Goal: Share content: Share content

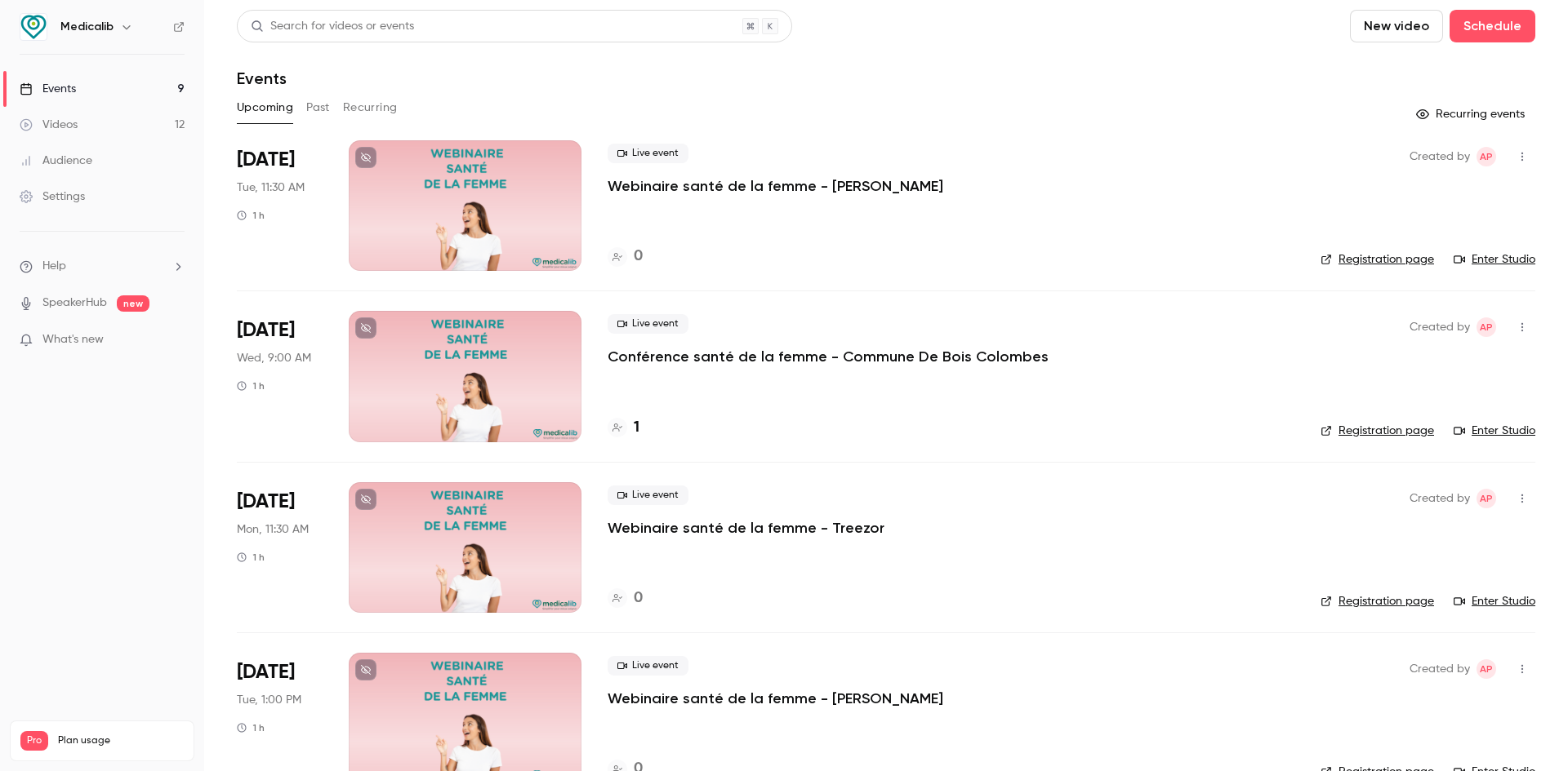
click at [1516, 158] on icon "button" at bounding box center [1522, 156] width 13 height 12
click at [1384, 353] on li "Delete" at bounding box center [1434, 369] width 177 height 43
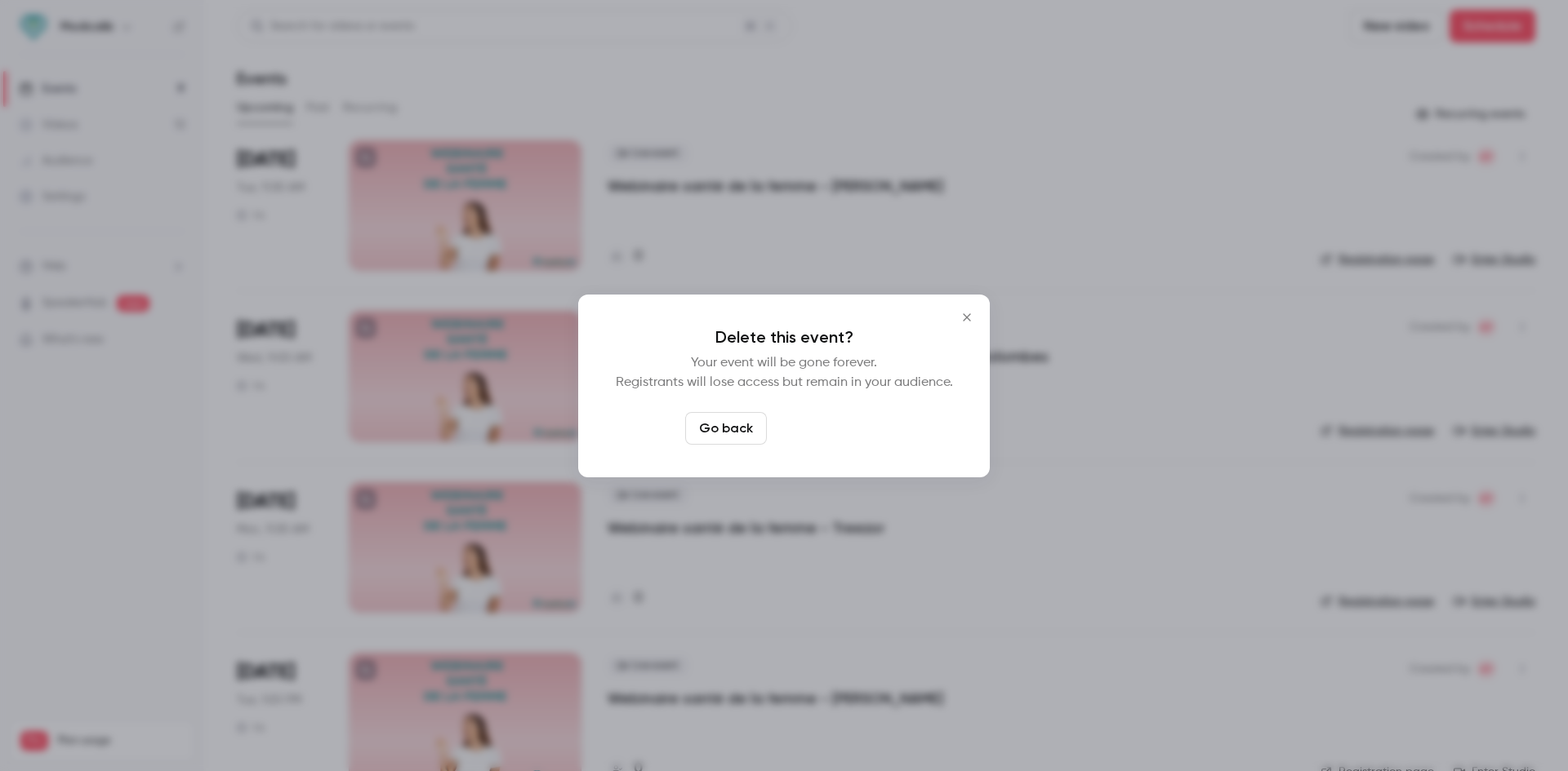
click at [798, 432] on button "Delete event" at bounding box center [828, 428] width 110 height 33
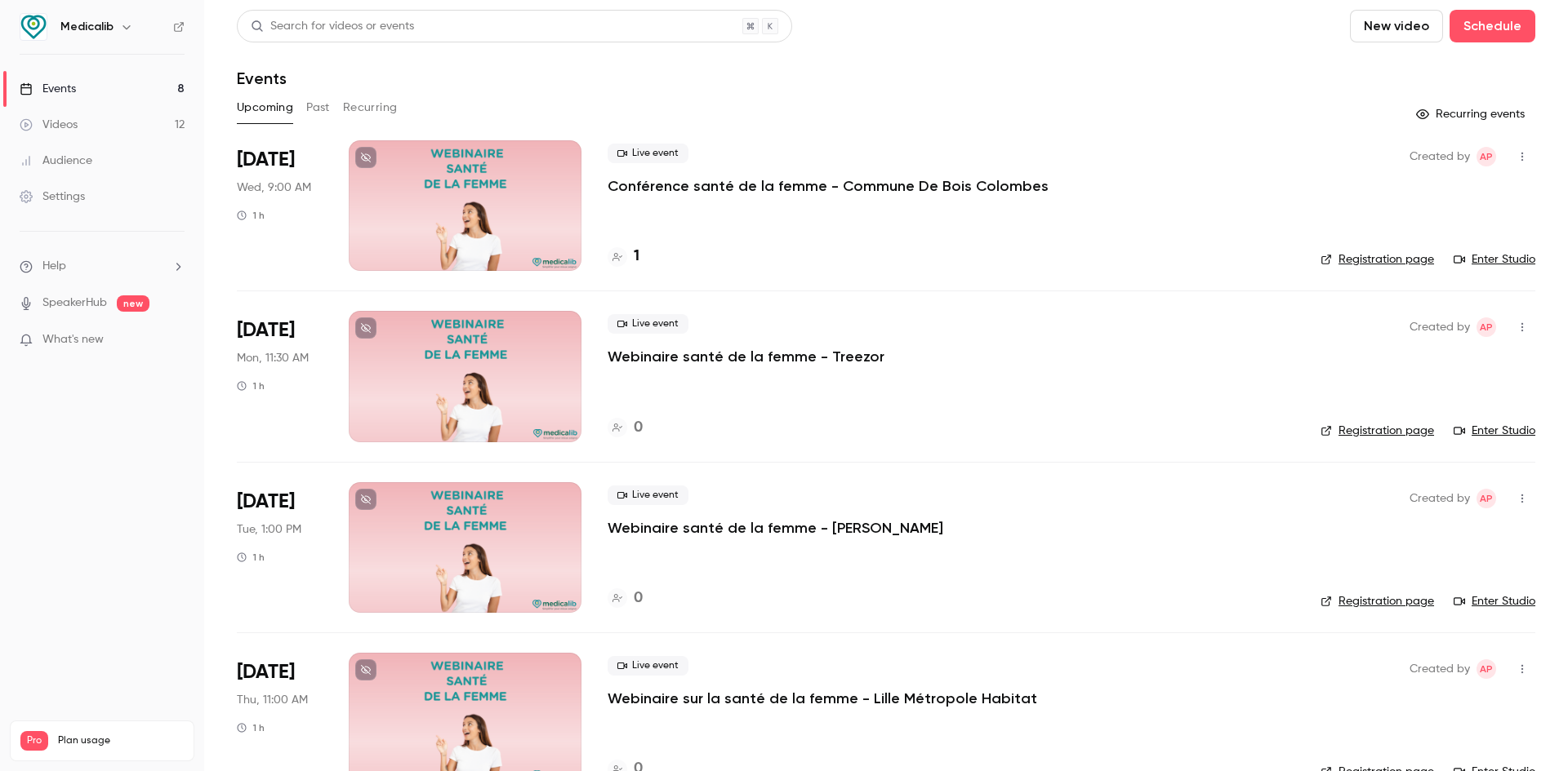
click at [146, 120] on link "Videos 12" at bounding box center [102, 125] width 204 height 36
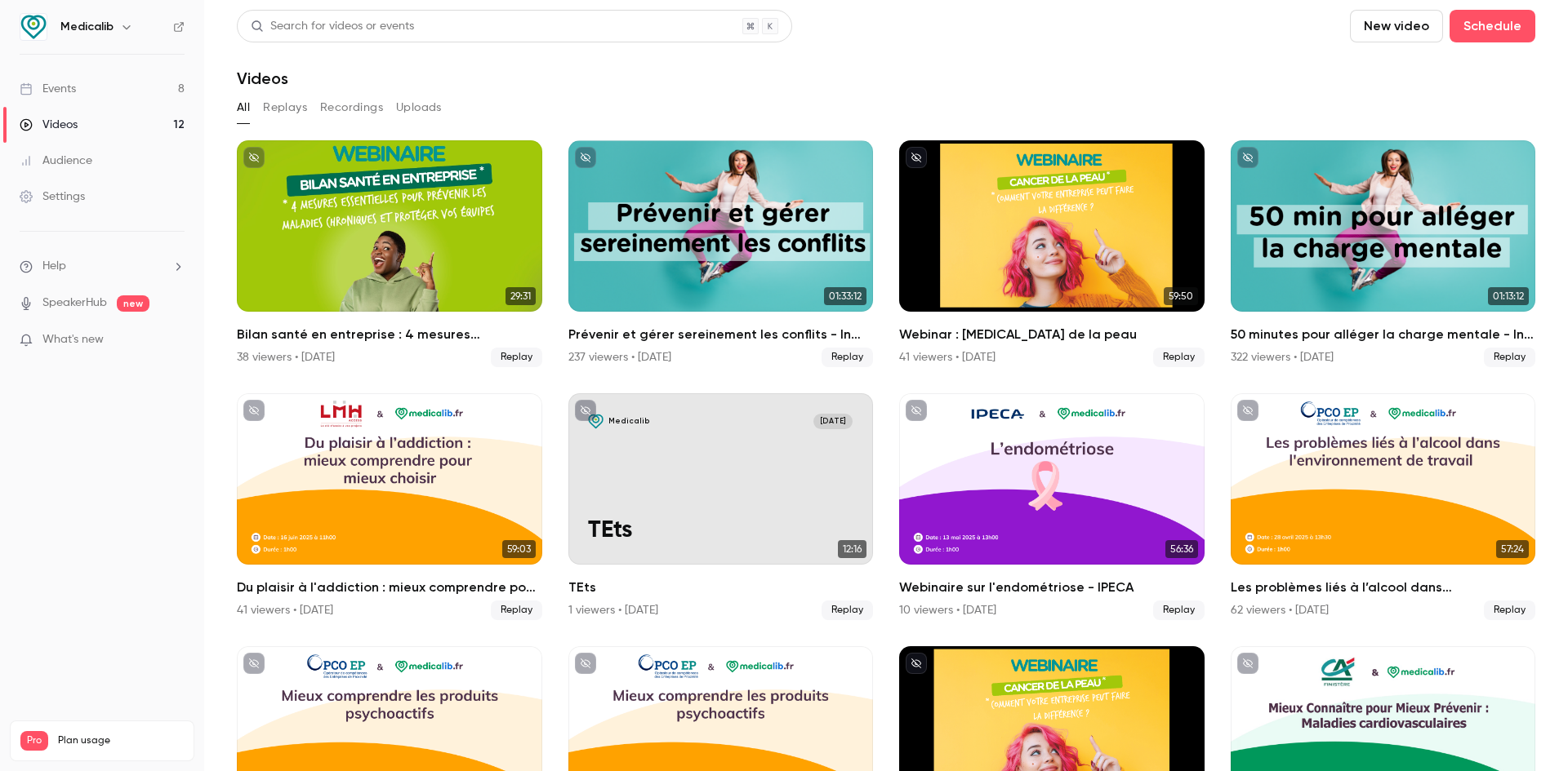
click at [146, 96] on link "Events 8" at bounding box center [102, 89] width 204 height 36
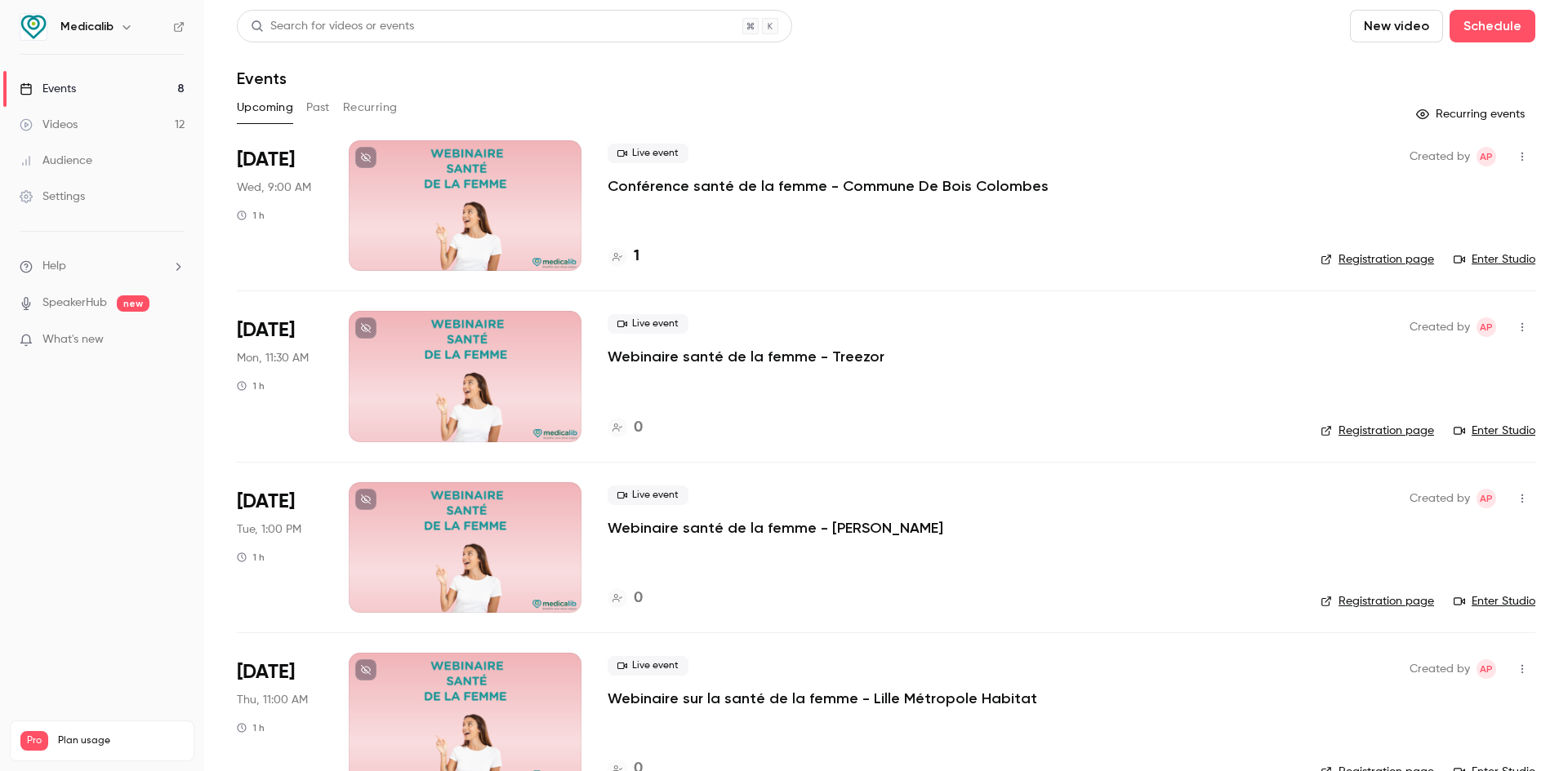
click at [24, 263] on icon "help-dropdown-opener" at bounding box center [26, 267] width 13 height 13
click at [246, 253] on link "Talk to [GEOGRAPHIC_DATA]" at bounding box center [301, 248] width 179 height 43
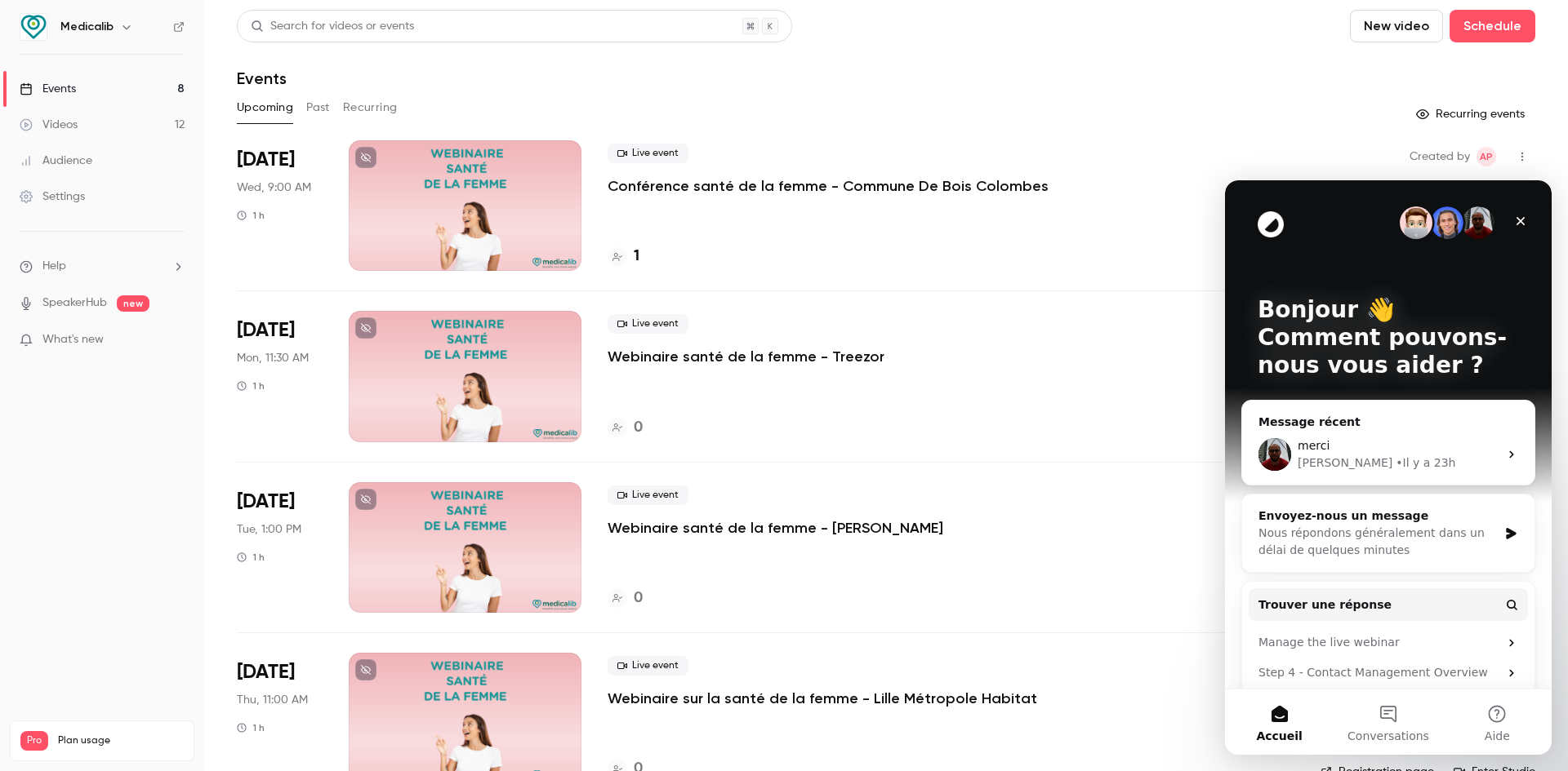
click at [651, 183] on p "Conférence santé de la femme - Commune De Bois Colombes" at bounding box center [828, 187] width 441 height 20
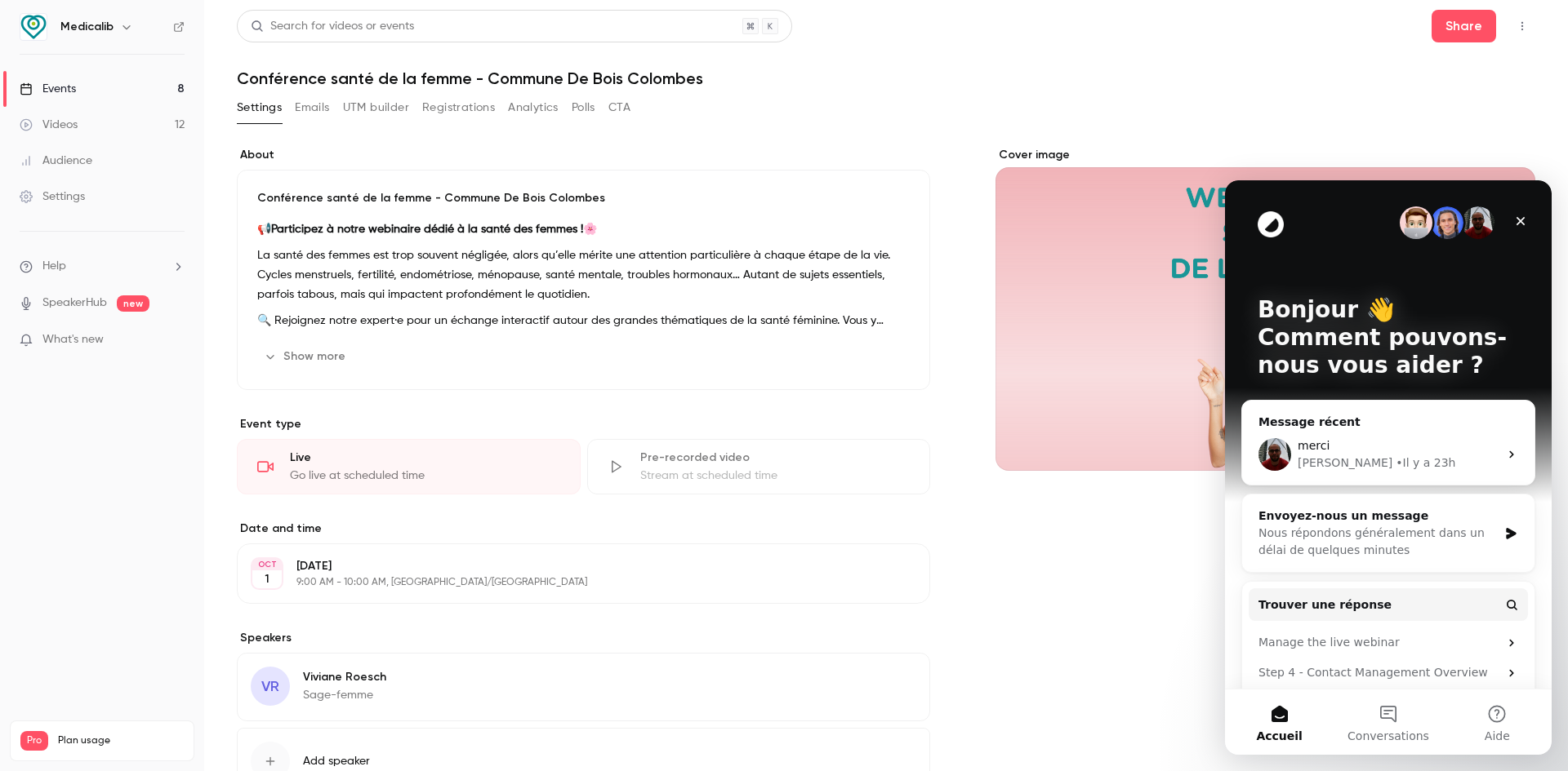
click at [1422, 49] on header "Search for videos or events Share Conférence santé de la femme - Commune De Boi…" at bounding box center [886, 49] width 1298 height 79
click at [1451, 38] on button "Share" at bounding box center [1464, 26] width 64 height 33
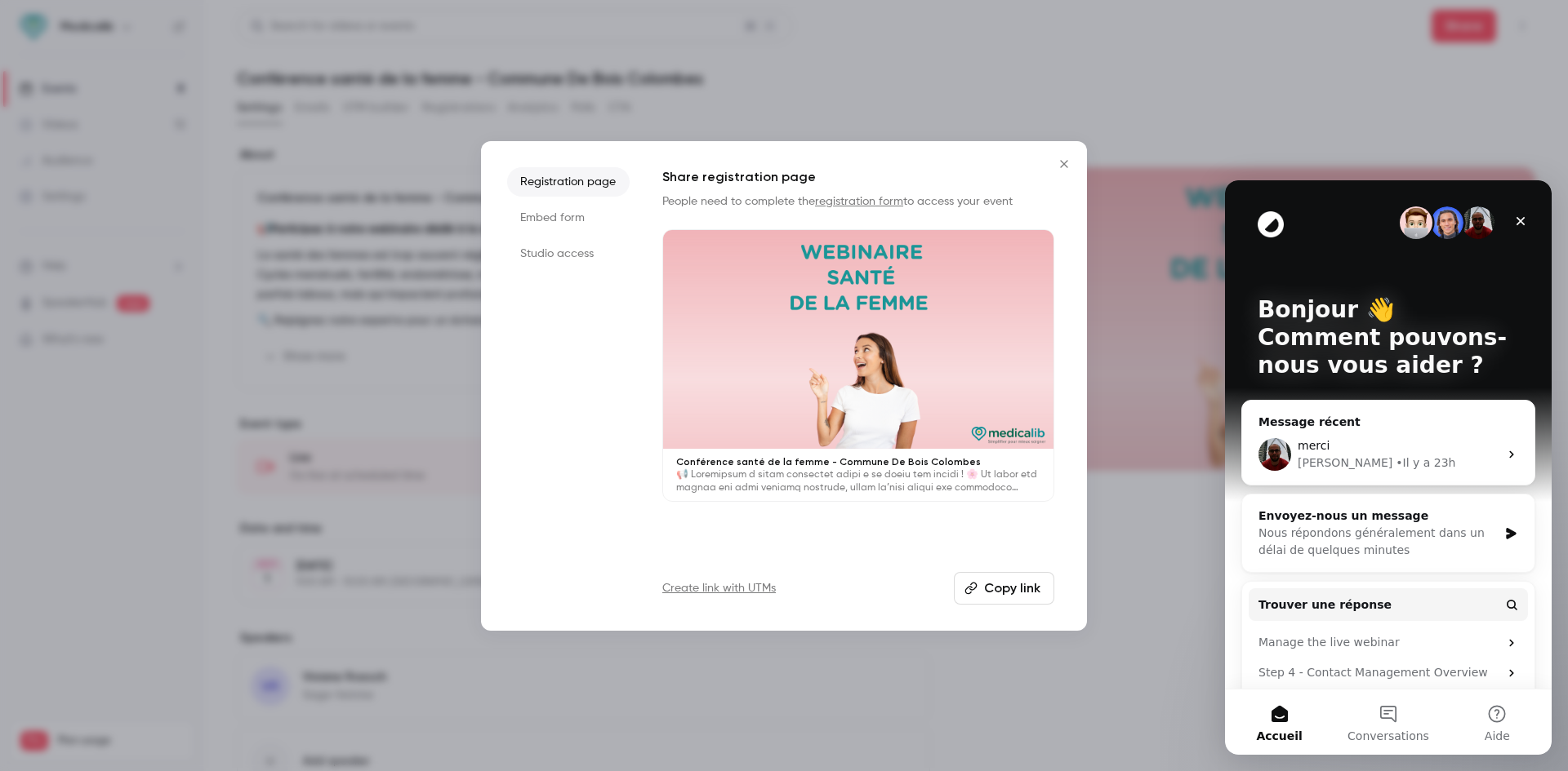
click at [560, 256] on li "Studio access" at bounding box center [568, 253] width 122 height 29
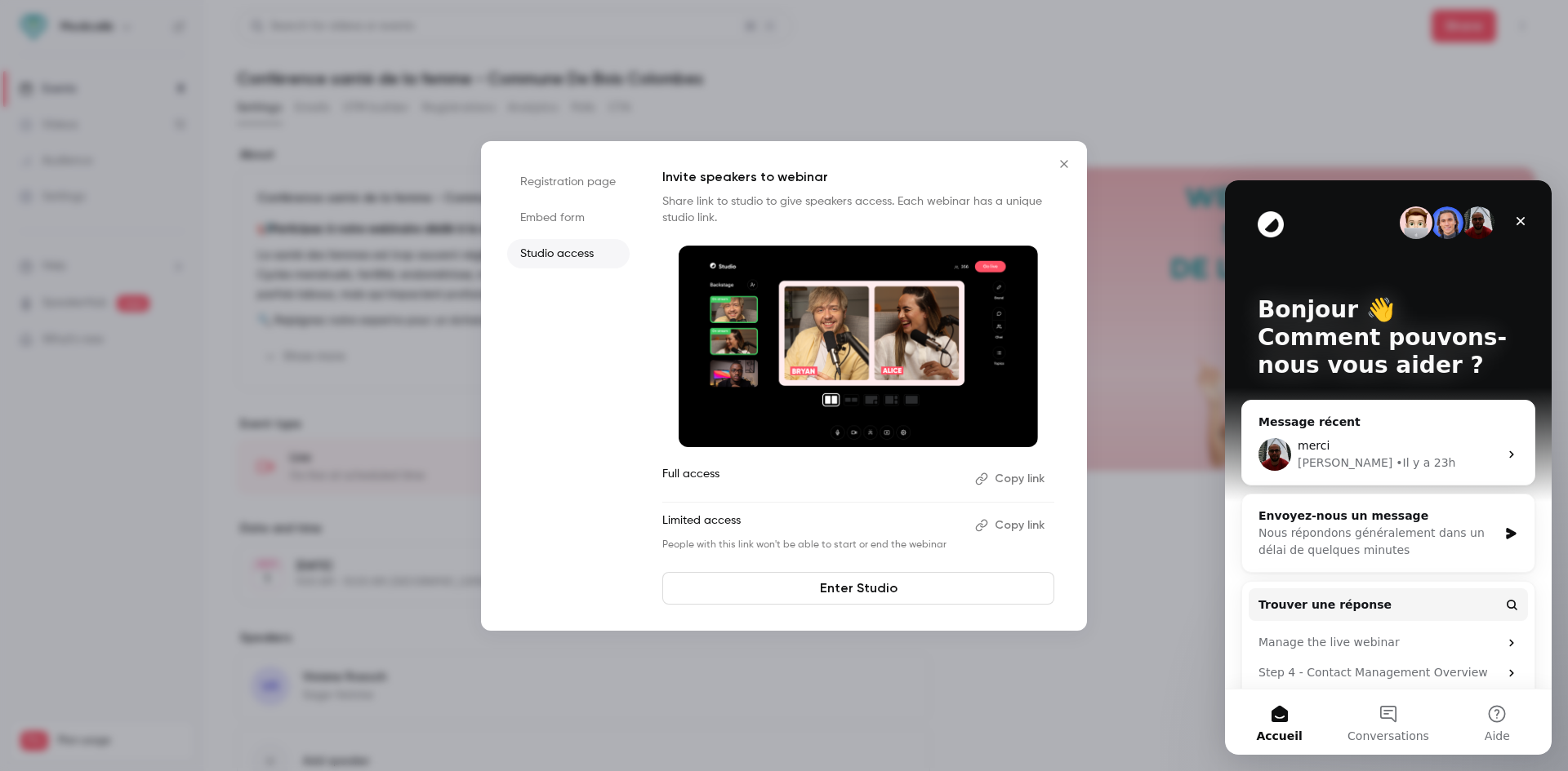
click at [1024, 474] on button "Copy link" at bounding box center [1012, 478] width 86 height 26
click at [922, 576] on link "Enter Studio" at bounding box center [858, 588] width 392 height 33
click at [951, 97] on div at bounding box center [784, 386] width 1568 height 771
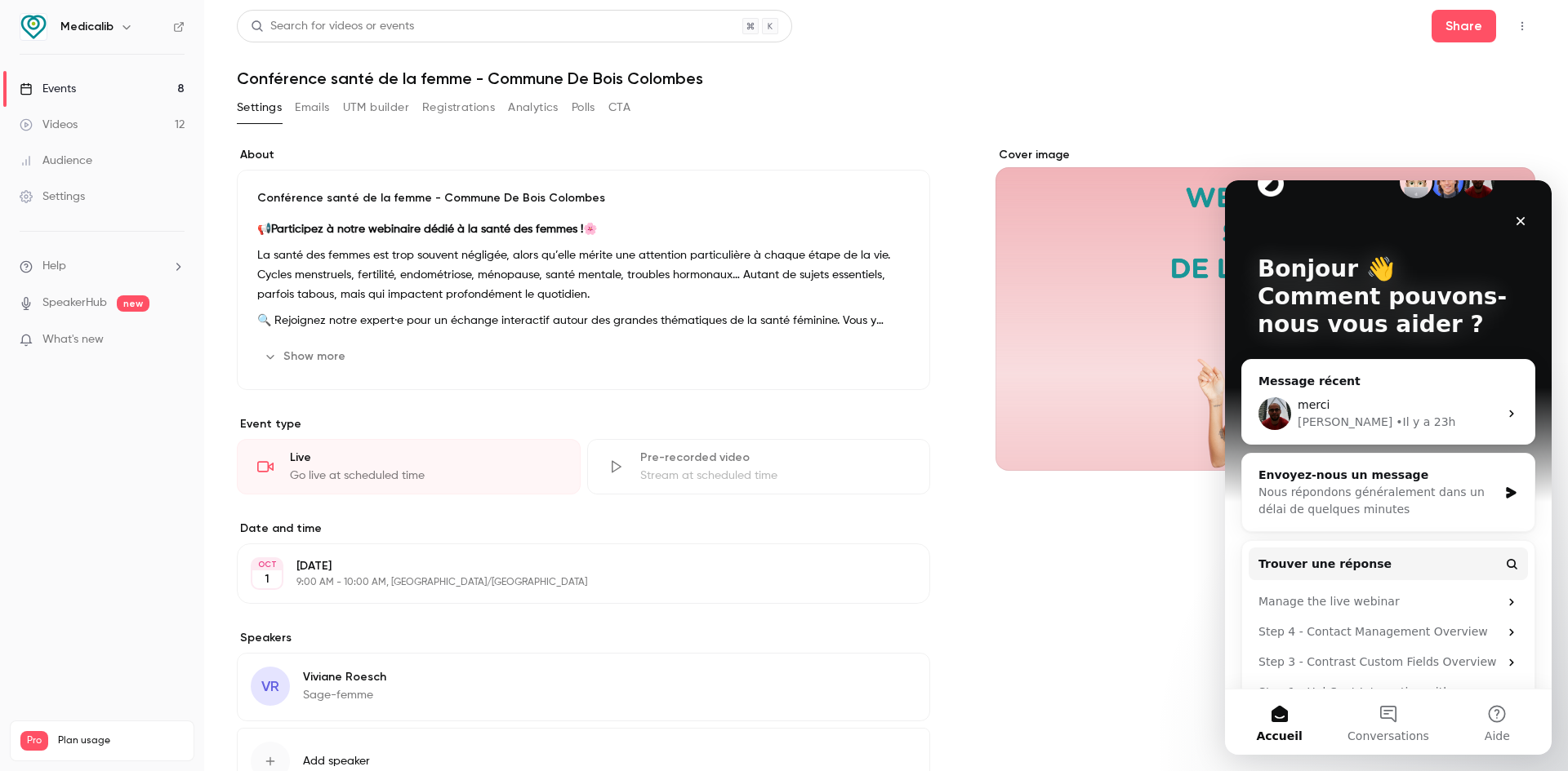
scroll to position [75, 0]
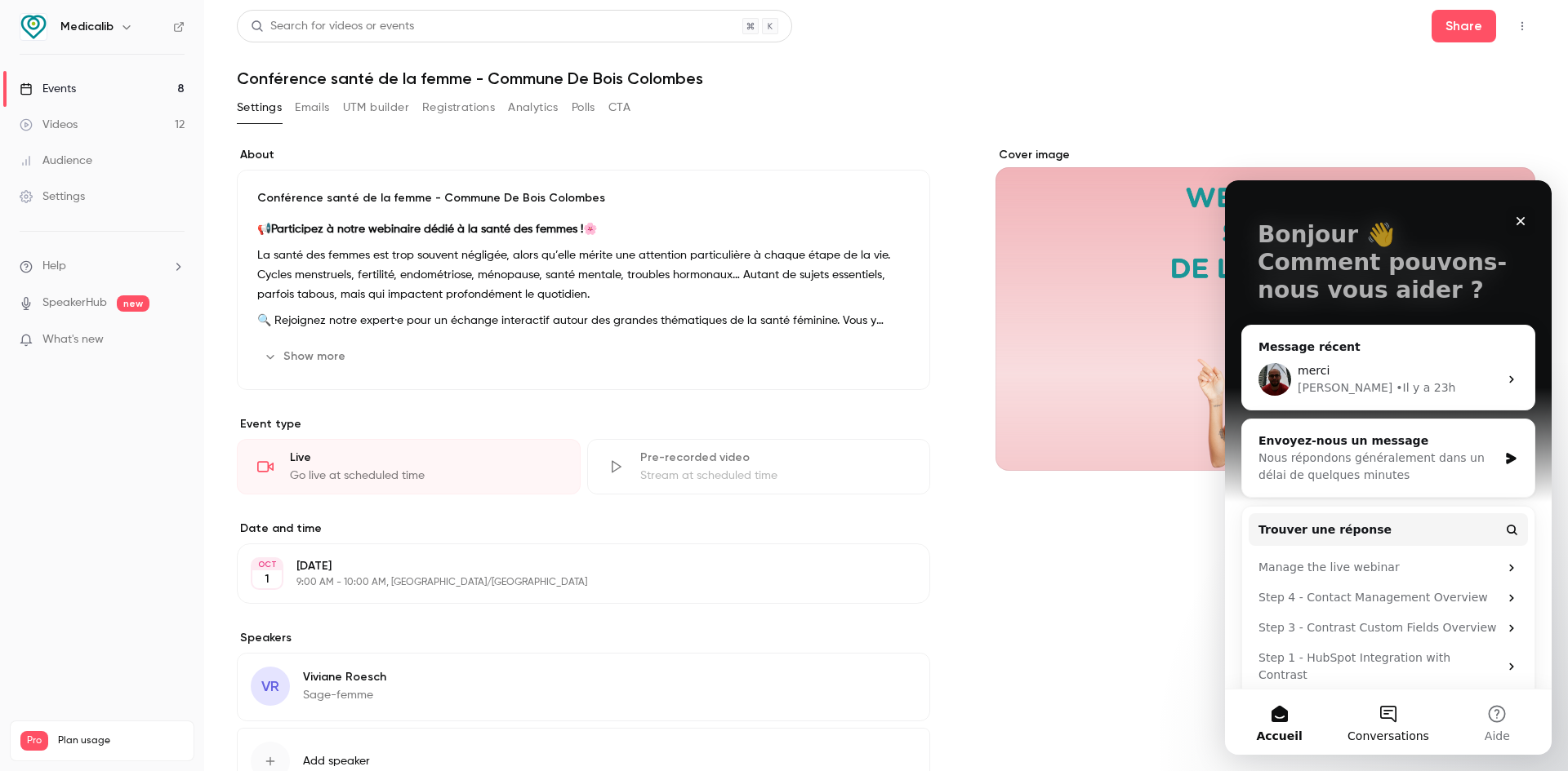
click at [1387, 711] on button "Conversations" at bounding box center [1389, 722] width 109 height 65
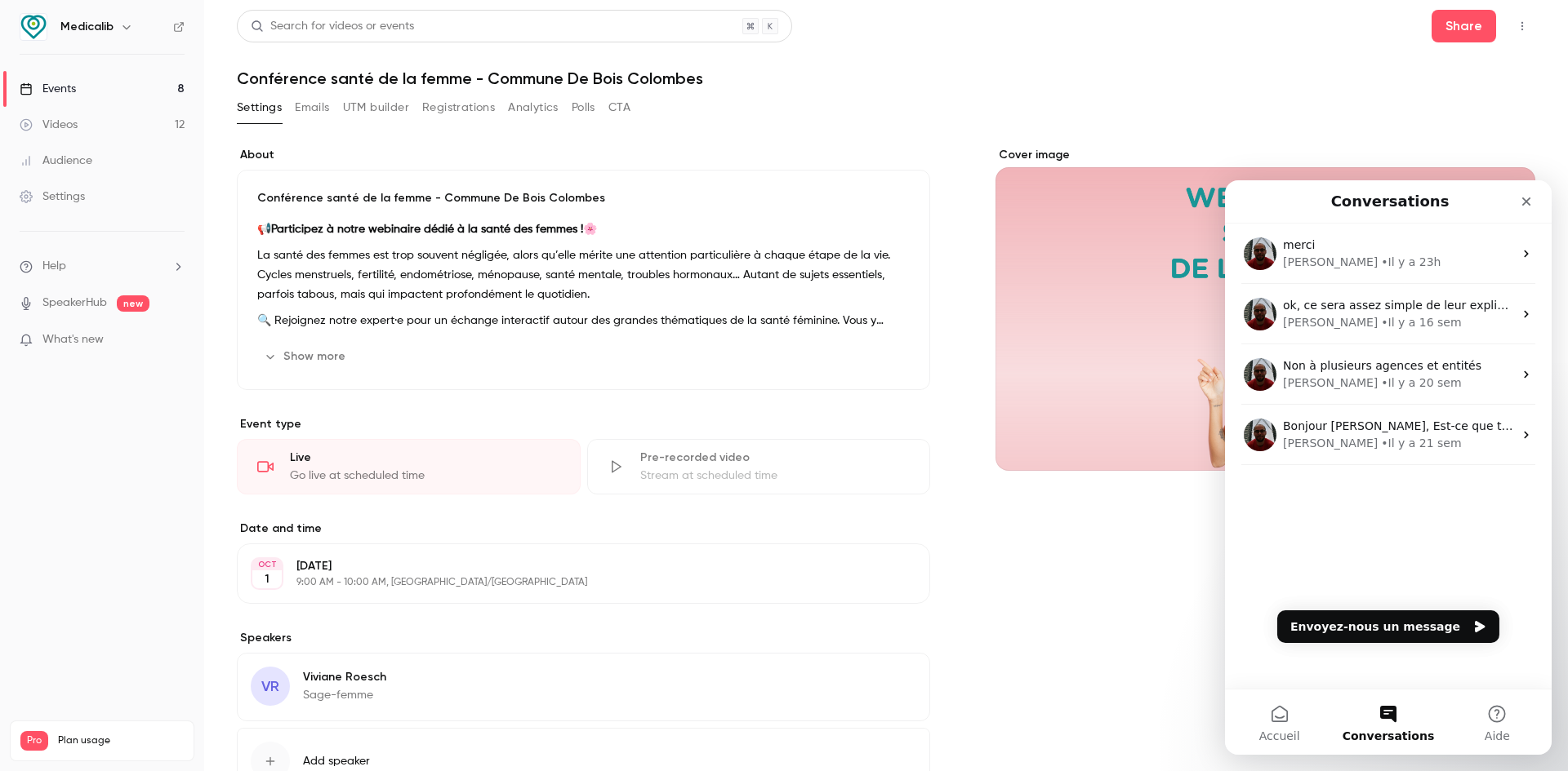
click at [1044, 540] on div "Cover image" at bounding box center [1265, 497] width 540 height 701
click at [1522, 199] on icon "Fermer" at bounding box center [1526, 202] width 13 height 13
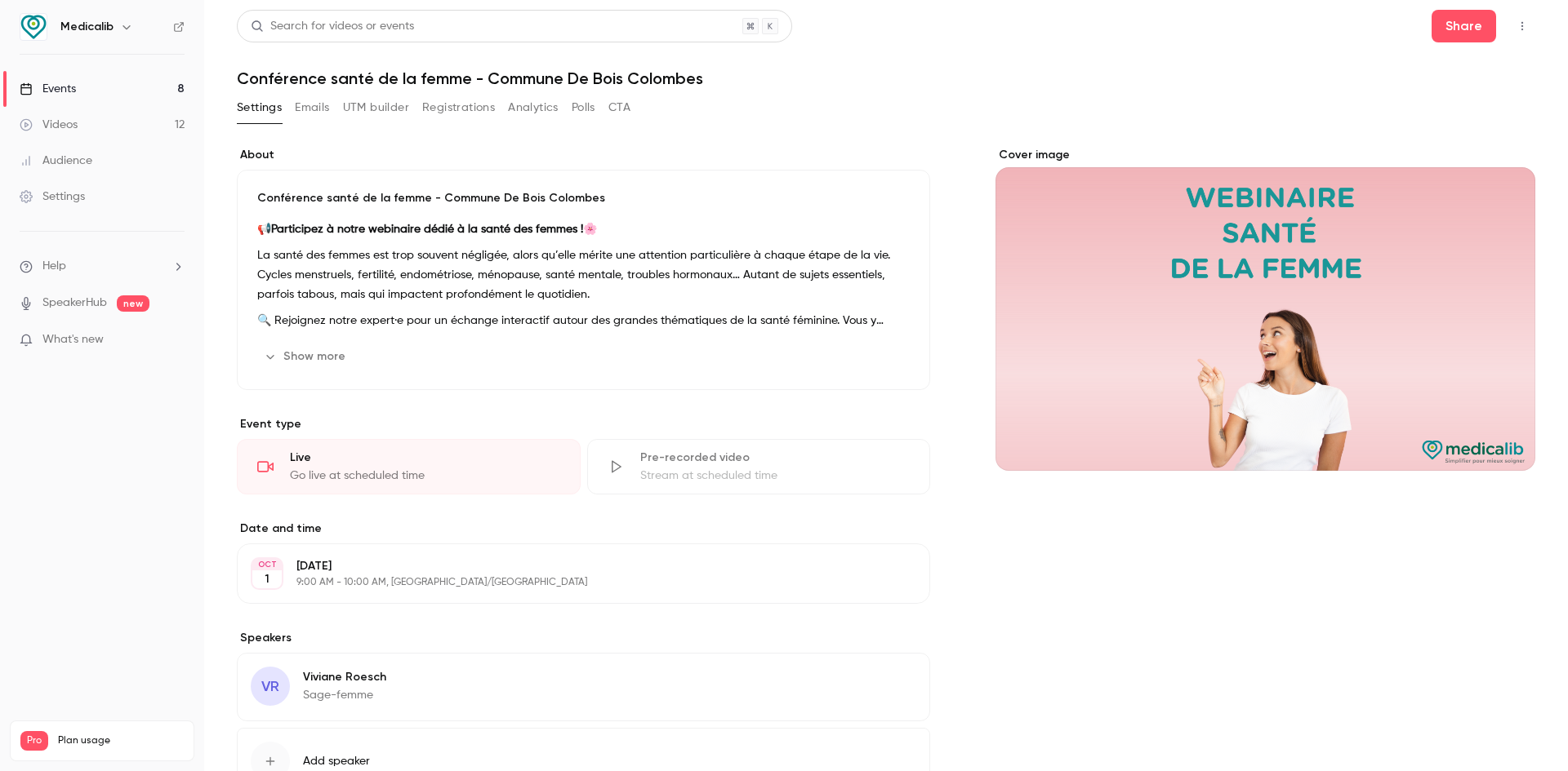
scroll to position [0, 0]
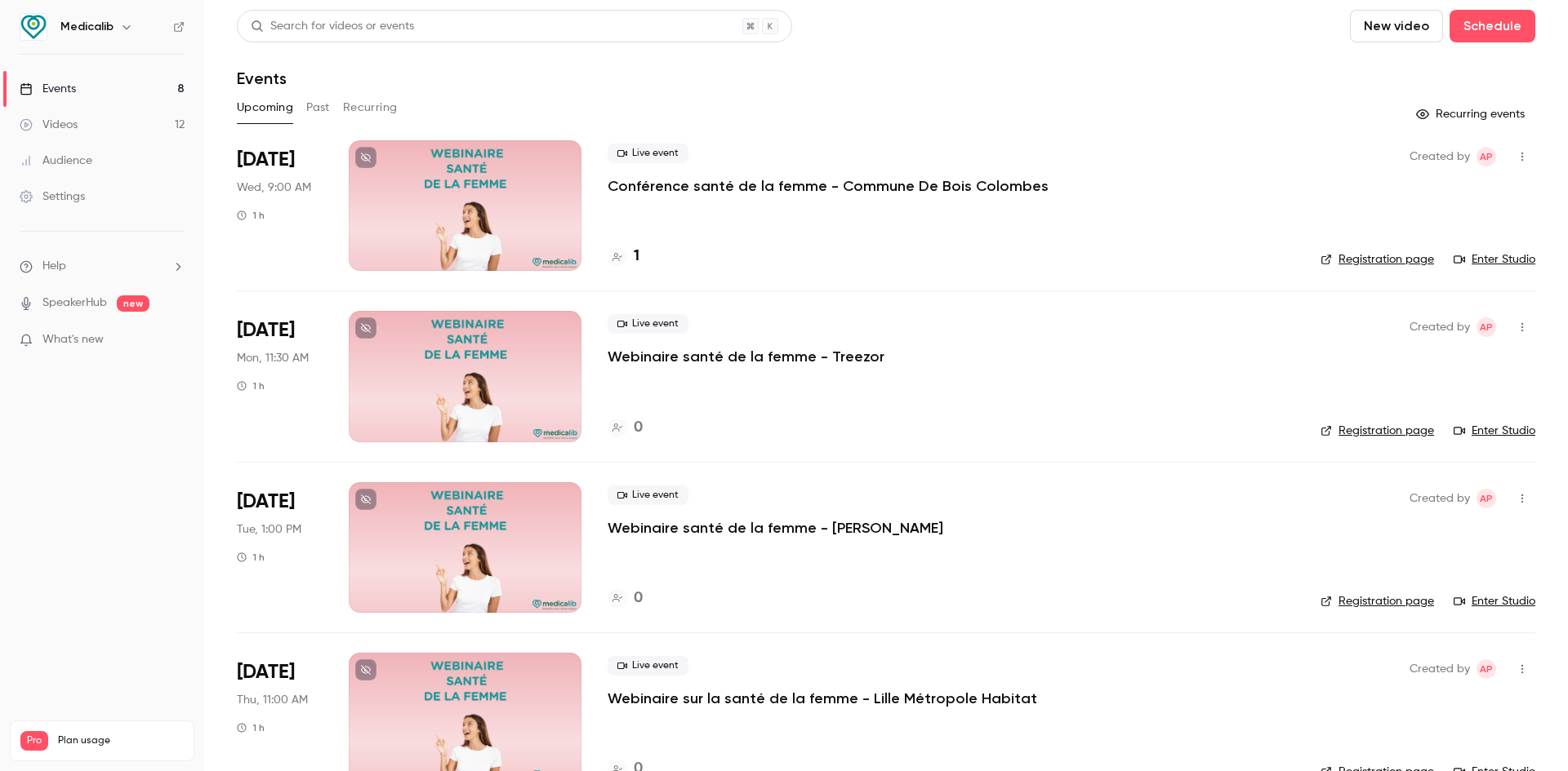
click at [542, 386] on div at bounding box center [465, 376] width 233 height 130
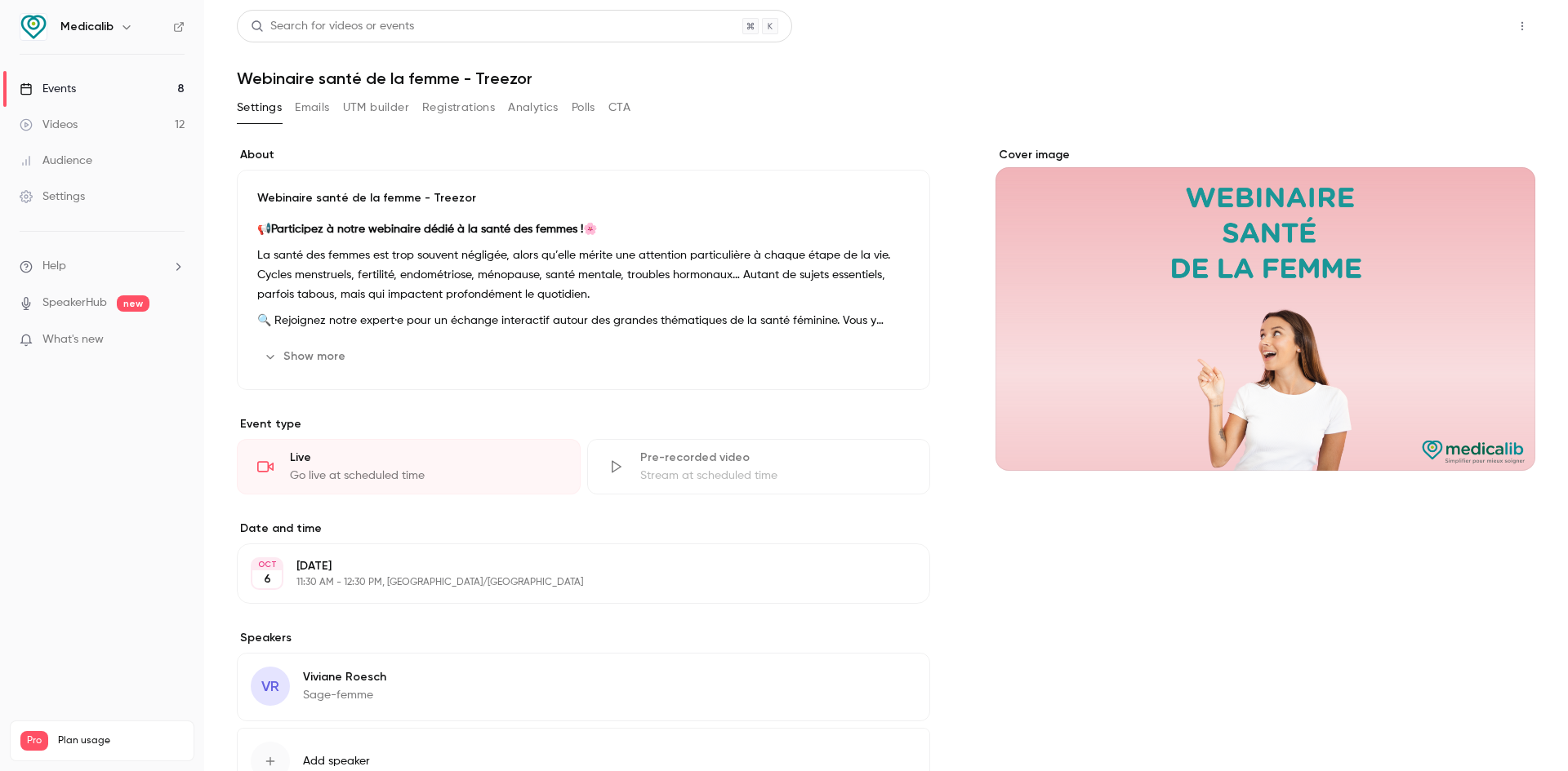
click at [1461, 16] on button "Share" at bounding box center [1464, 26] width 64 height 33
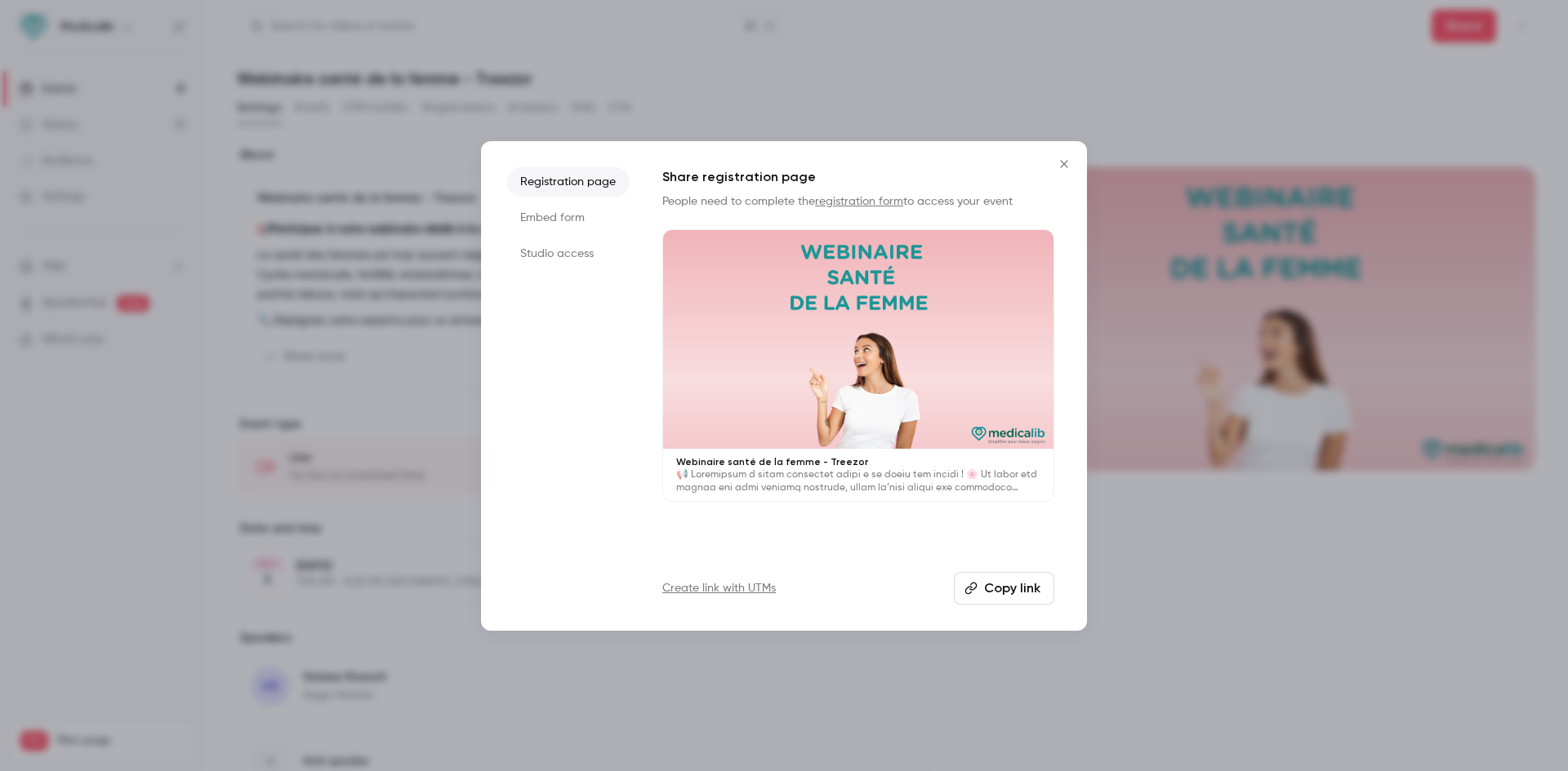
click at [1008, 576] on button "Copy link" at bounding box center [1004, 588] width 100 height 33
click at [552, 256] on li "Studio access" at bounding box center [568, 253] width 122 height 29
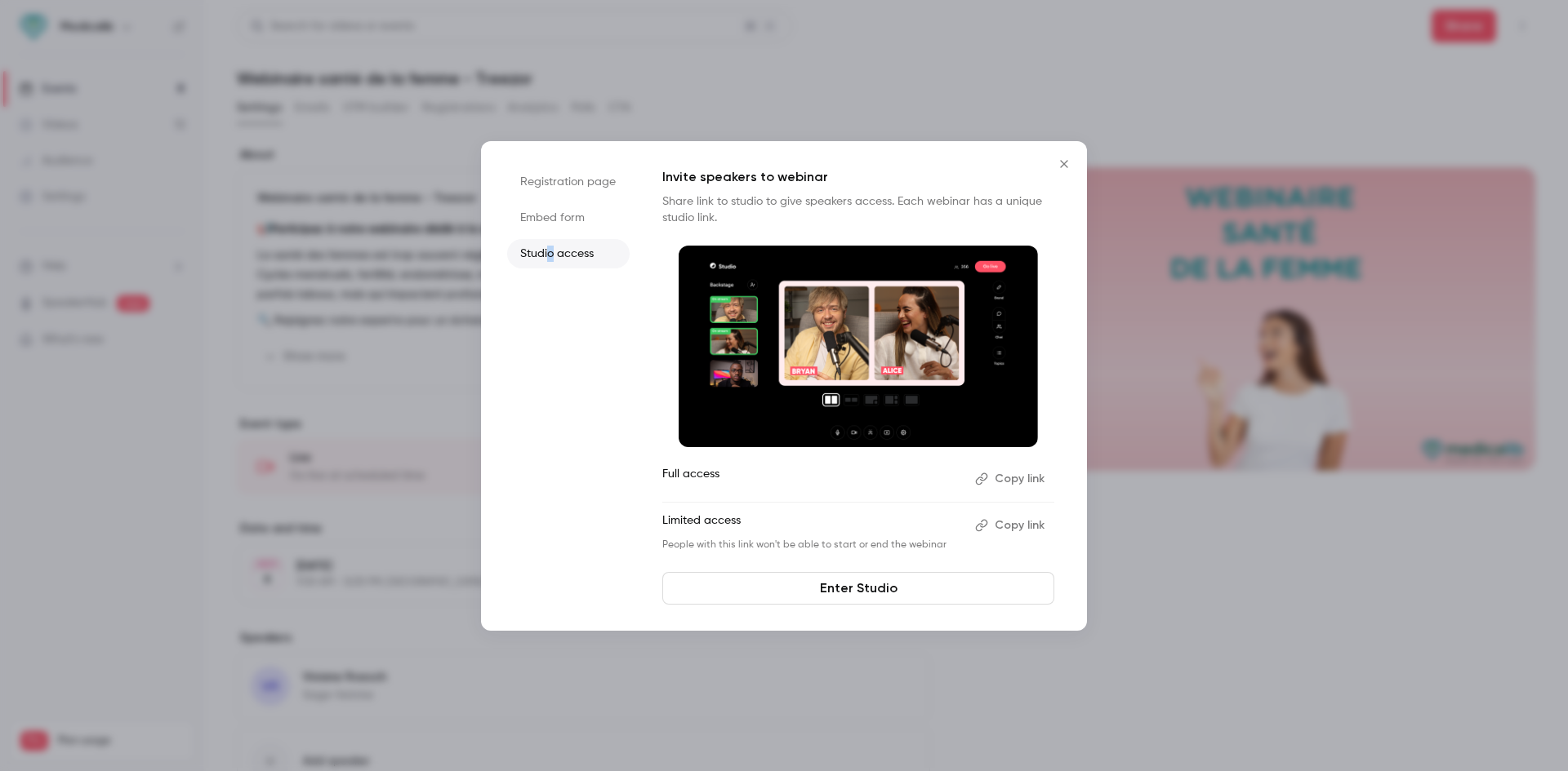
click at [796, 584] on link "Enter Studio" at bounding box center [858, 588] width 392 height 33
click at [1076, 153] on button "Close" at bounding box center [1063, 164] width 33 height 33
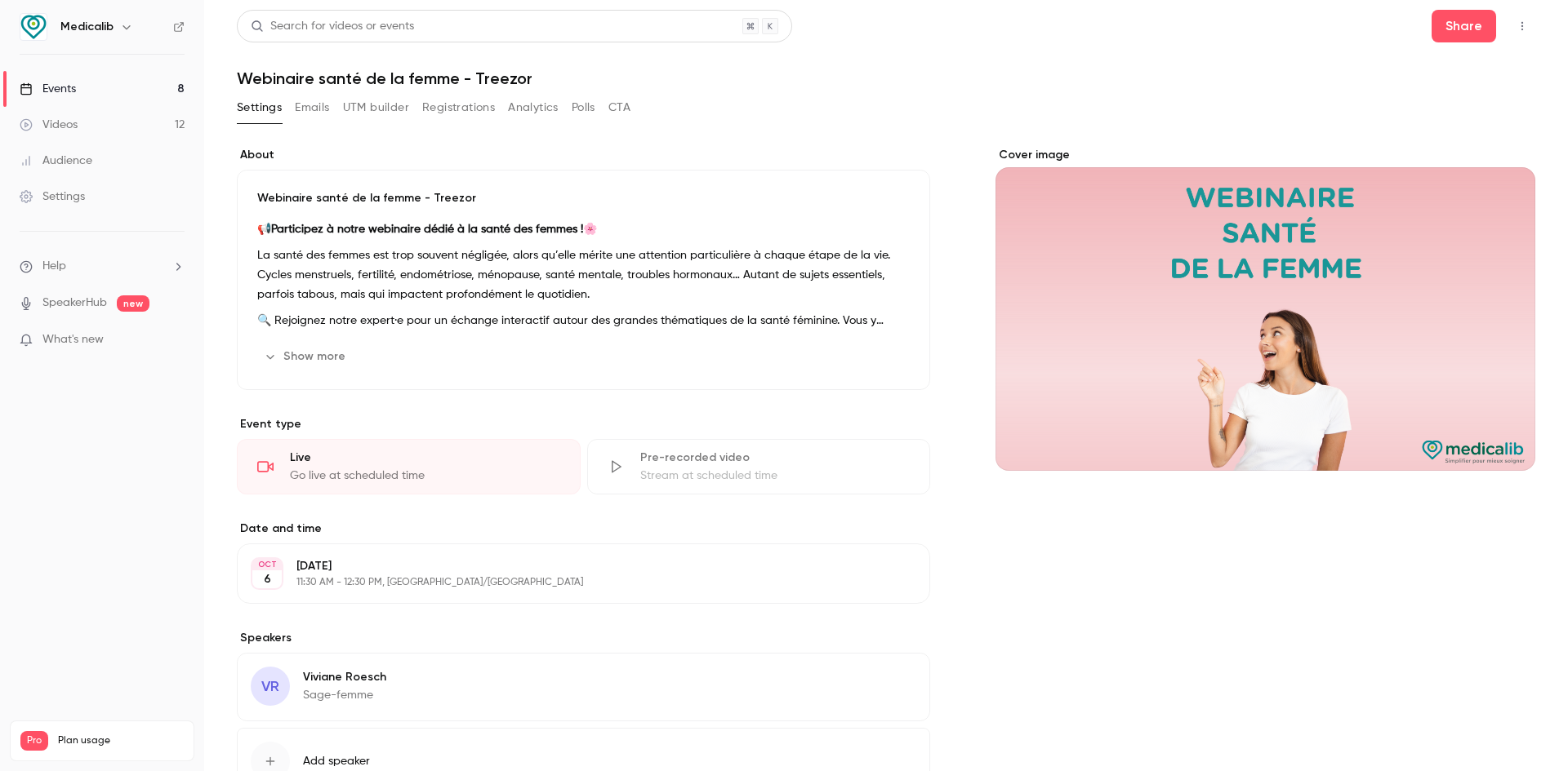
click at [62, 265] on span "Help" at bounding box center [54, 266] width 24 height 17
click at [303, 254] on link "Talk to [GEOGRAPHIC_DATA]" at bounding box center [301, 248] width 179 height 43
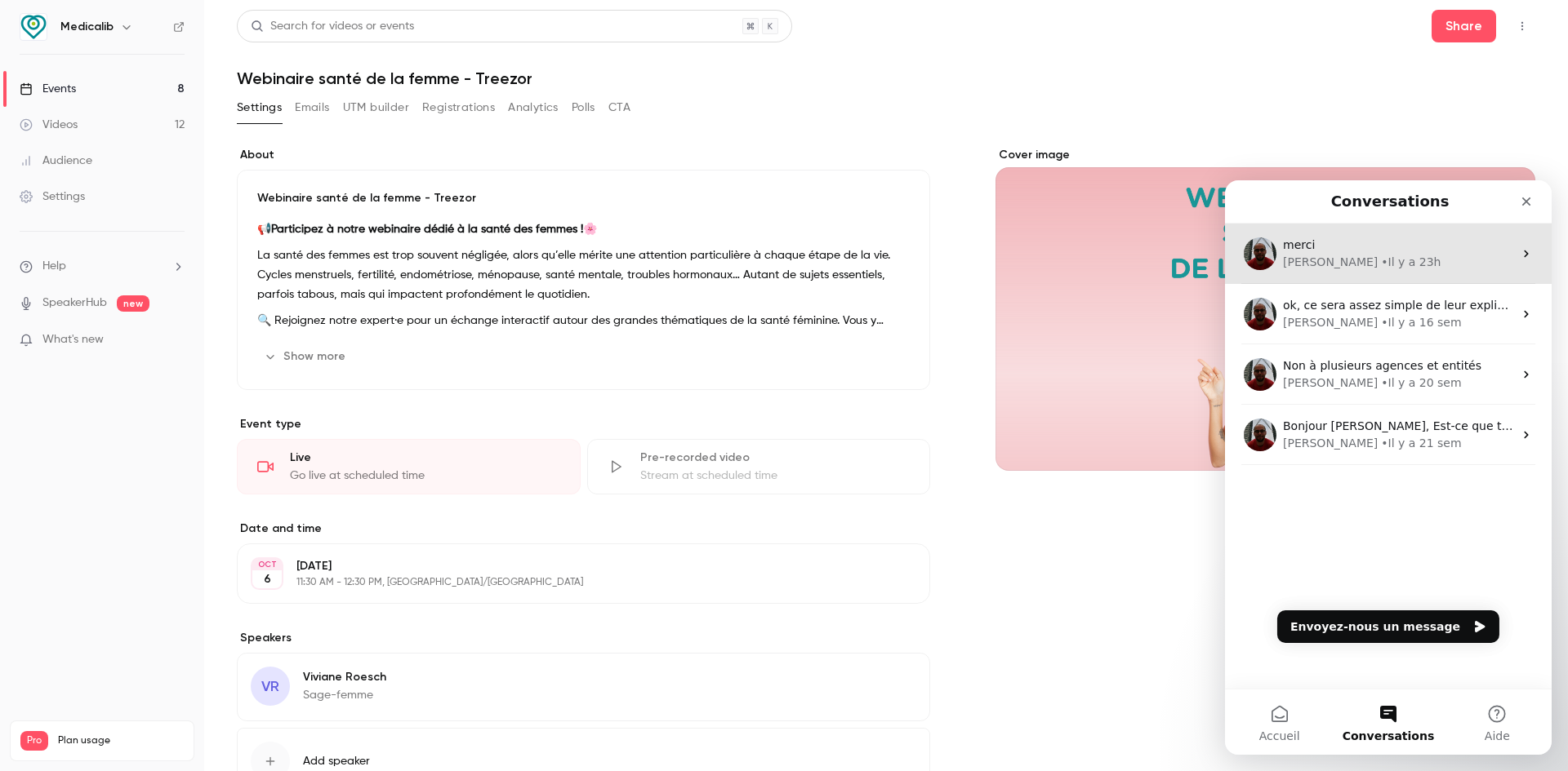
click at [1354, 283] on div "merci [PERSON_NAME] y a 23h" at bounding box center [1389, 254] width 327 height 61
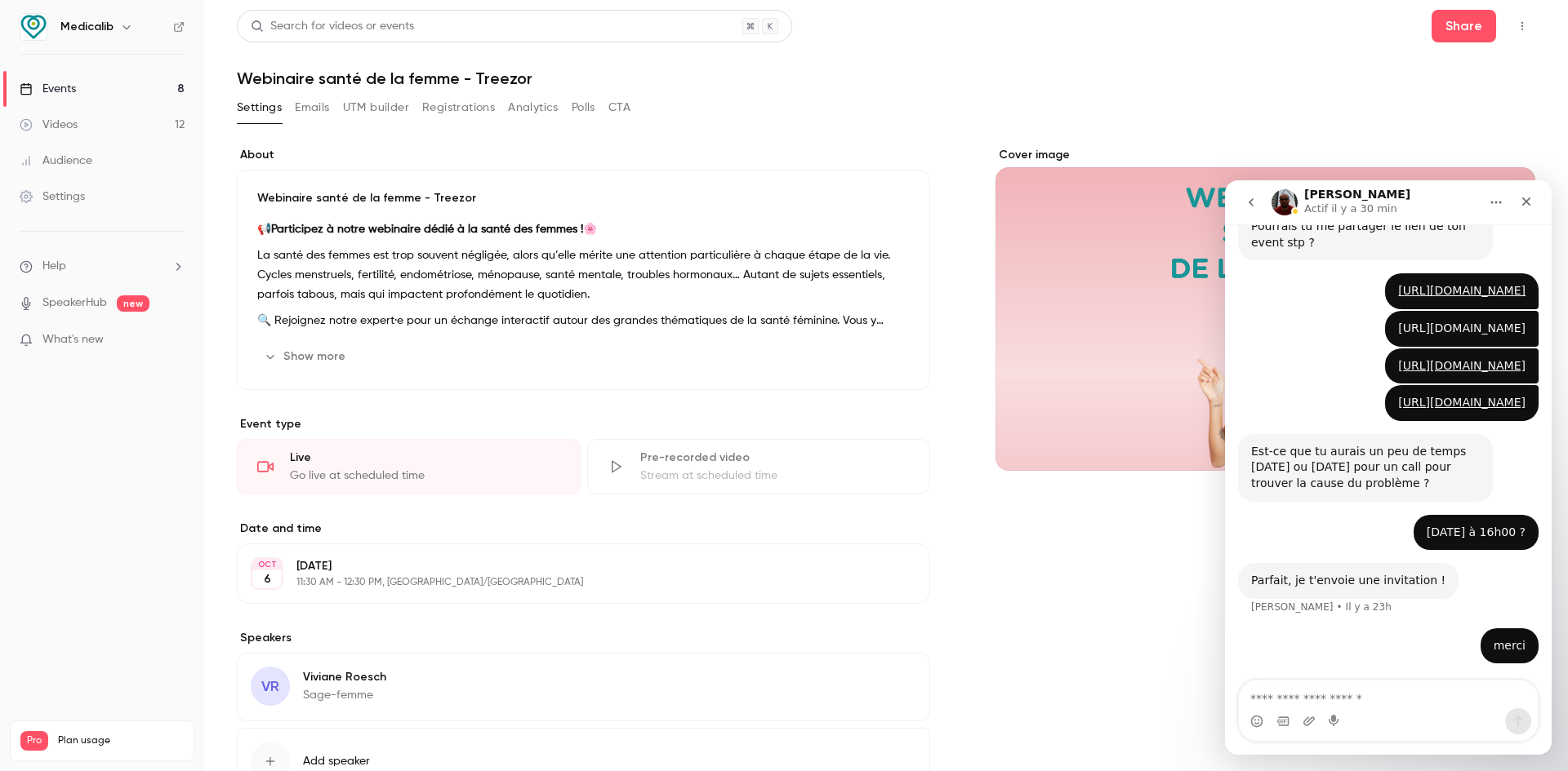
scroll to position [483, 0]
click at [1274, 195] on img "Intercom Messenger" at bounding box center [1284, 202] width 26 height 26
